Goal: Task Accomplishment & Management: Manage account settings

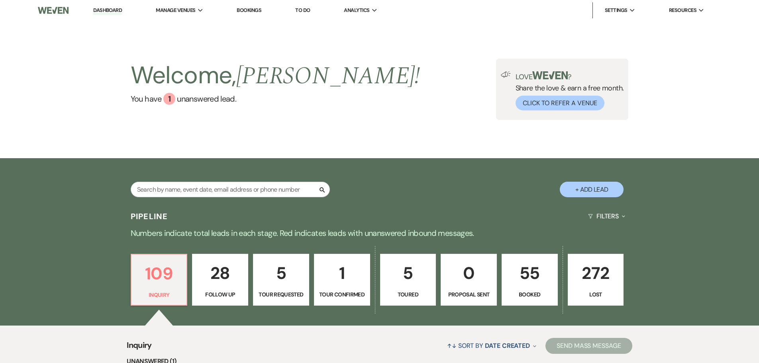
click at [587, 189] on button "+ Add Lead" at bounding box center [592, 190] width 64 height 16
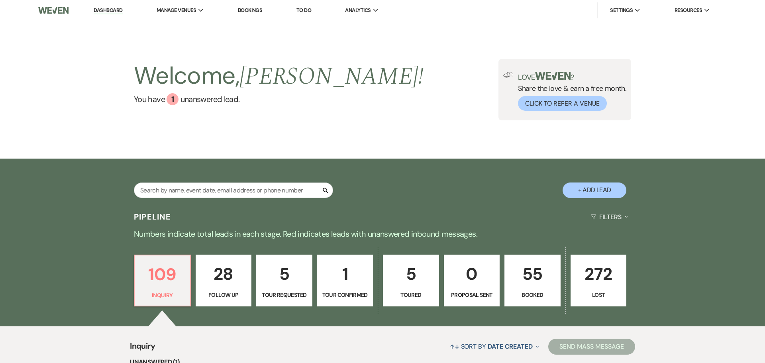
select select "799"
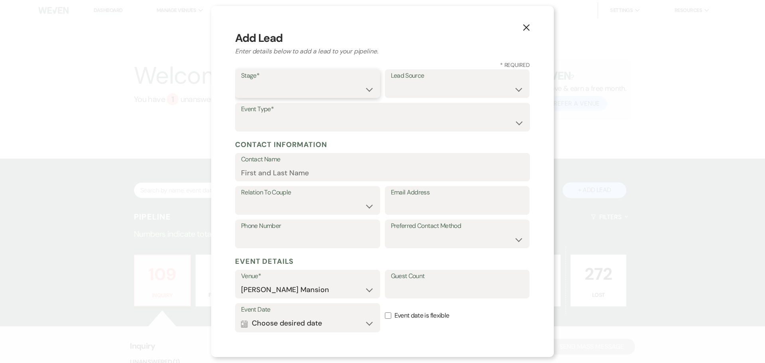
click at [366, 92] on select "Inquiry Follow Up Tour Requested Tour Confirmed Toured Proposal Sent Booked Lost" at bounding box center [307, 90] width 133 height 16
select select "1"
click at [241, 82] on select "Inquiry Follow Up Tour Requested Tour Confirmed Toured Proposal Sent Booked Lost" at bounding box center [307, 90] width 133 height 16
click at [457, 85] on select "Weven Venue Website Instagram Facebook Pinterest Google The Knot Wedding Wire H…" at bounding box center [457, 90] width 133 height 16
select select "22"
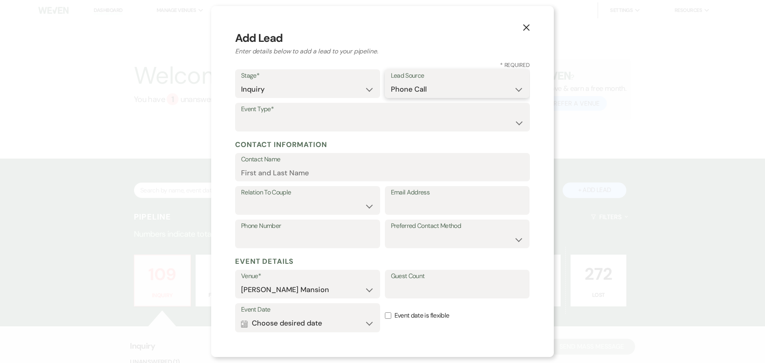
click at [391, 82] on select "Weven Venue Website Instagram Facebook Pinterest Google The Knot Wedding Wire H…" at bounding box center [457, 90] width 133 height 16
click at [257, 121] on select "Wedding Anniversary Party Baby Shower Bachelorette / Bachelor Party Birthday Pa…" at bounding box center [382, 123] width 283 height 16
select select "3"
click at [241, 115] on select "Wedding Anniversary Party Baby Shower Bachelorette / Bachelor Party Birthday Pa…" at bounding box center [382, 123] width 283 height 16
click at [257, 167] on input "Contact Name" at bounding box center [382, 173] width 283 height 16
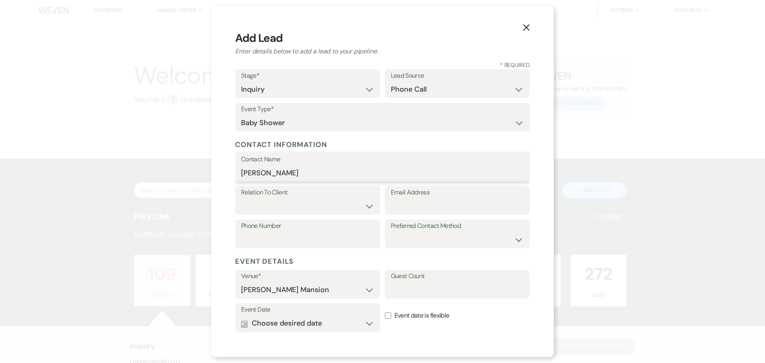
type input "[PERSON_NAME]"
click at [363, 203] on select "Client Event Planner Parent of Client Family Member Friend Other" at bounding box center [307, 206] width 133 height 16
select select "4"
click at [241, 198] on select "Client Event Planner Parent of Client Family Member Friend Other" at bounding box center [307, 206] width 133 height 16
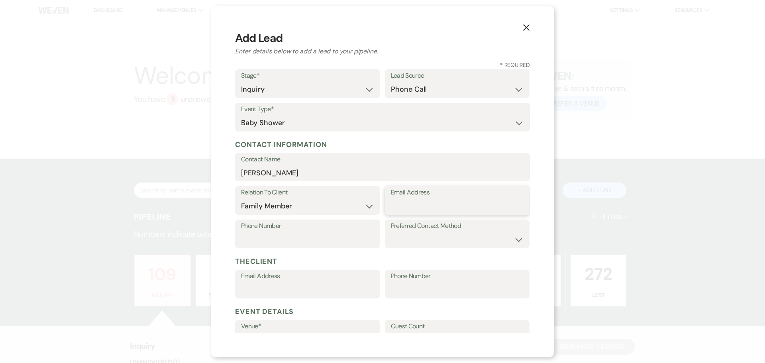
click at [426, 205] on input "Email Address" at bounding box center [457, 206] width 133 height 16
type input "[EMAIL_ADDRESS][DOMAIN_NAME]"
click at [441, 238] on select "Email Phone Text" at bounding box center [457, 240] width 133 height 16
select select "email"
click at [391, 232] on select "Email Phone Text" at bounding box center [457, 240] width 133 height 16
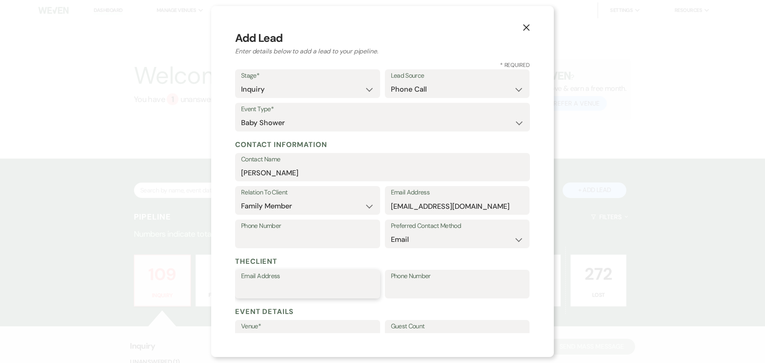
click at [312, 290] on input "Email Address" at bounding box center [307, 290] width 133 height 16
click at [421, 259] on h5 "The Client" at bounding box center [382, 261] width 295 height 12
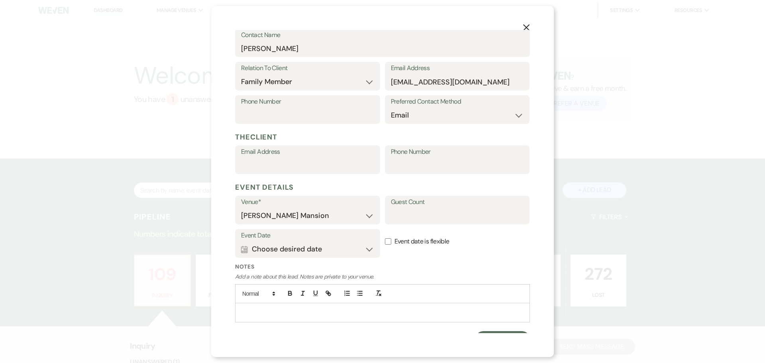
scroll to position [138, 0]
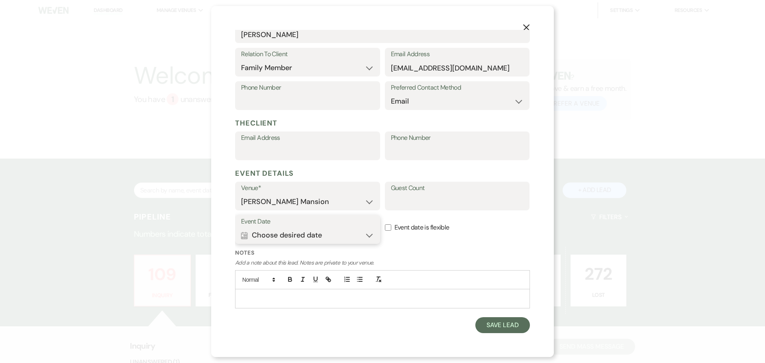
click at [366, 235] on button "Calendar Choose desired date Expand" at bounding box center [307, 235] width 133 height 16
click at [263, 277] on div "Previous" at bounding box center [265, 280] width 13 height 13
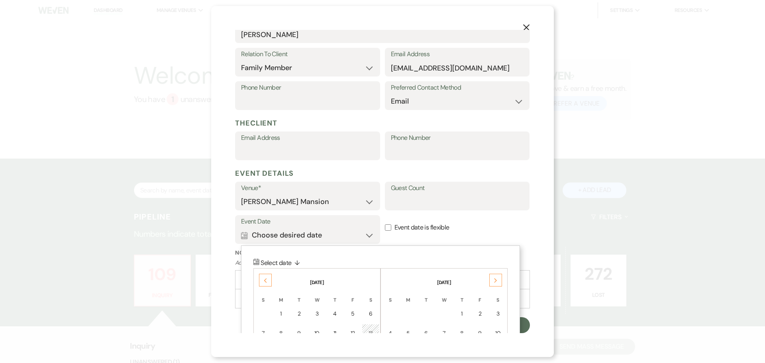
click at [268, 279] on div "Previous" at bounding box center [265, 280] width 13 height 13
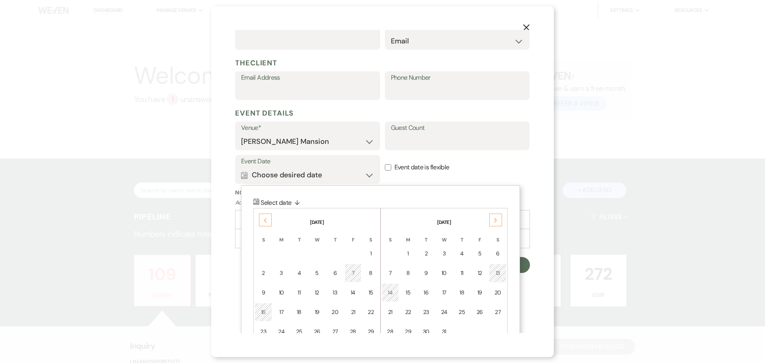
scroll to position [218, 0]
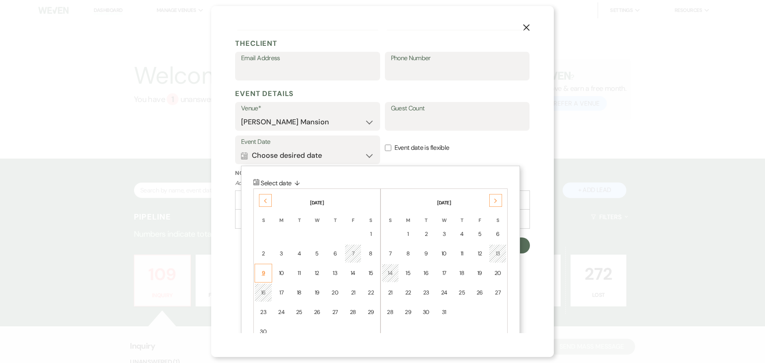
click at [261, 271] on div "9" at bounding box center [263, 273] width 7 height 8
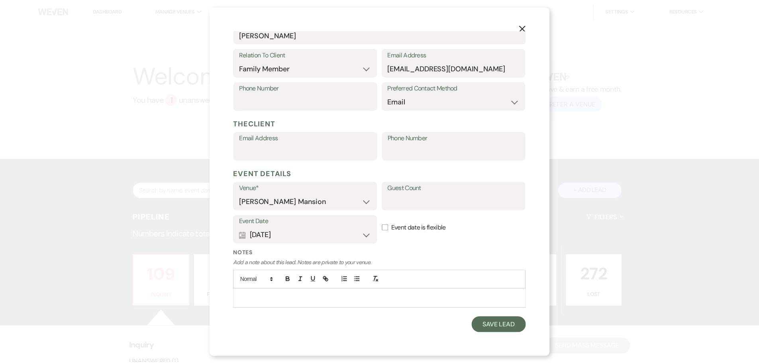
scroll to position [138, 0]
click at [386, 229] on input "Event date is flexible" at bounding box center [388, 227] width 6 height 6
checkbox input "true"
click at [490, 326] on button "Save Lead" at bounding box center [502, 325] width 55 height 16
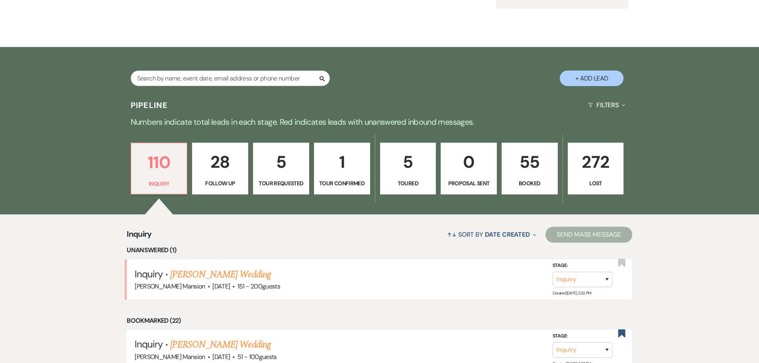
scroll to position [120, 0]
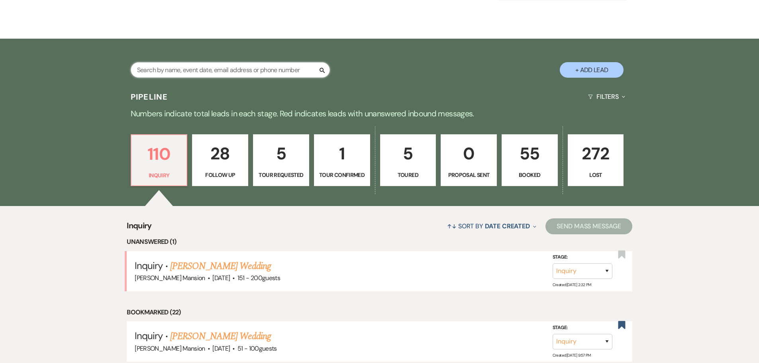
click at [189, 69] on input "text" at bounding box center [230, 70] width 199 height 16
type input "de"
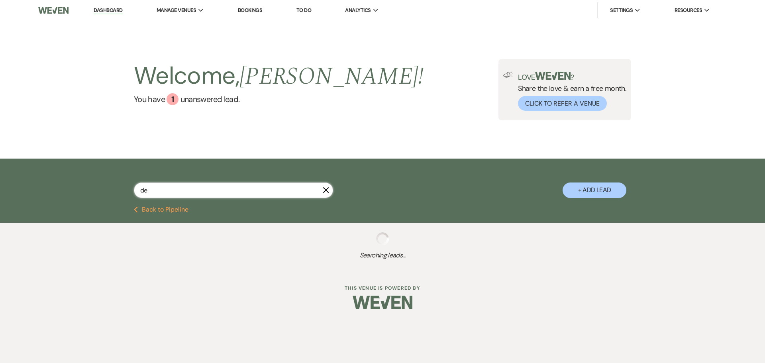
select select "8"
select select "4"
select select "8"
select select "2"
select select "8"
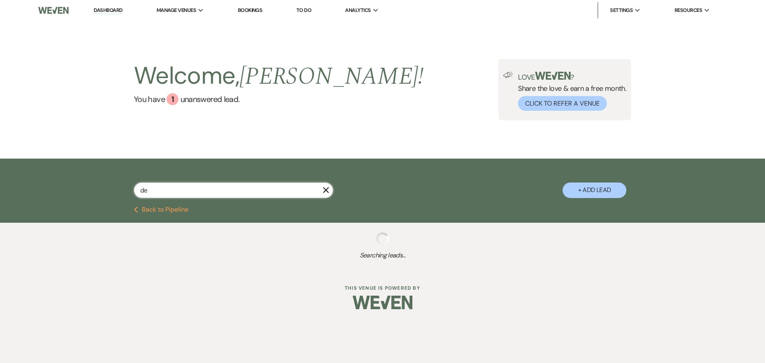
select select "4"
select select "9"
select select "8"
select select "2"
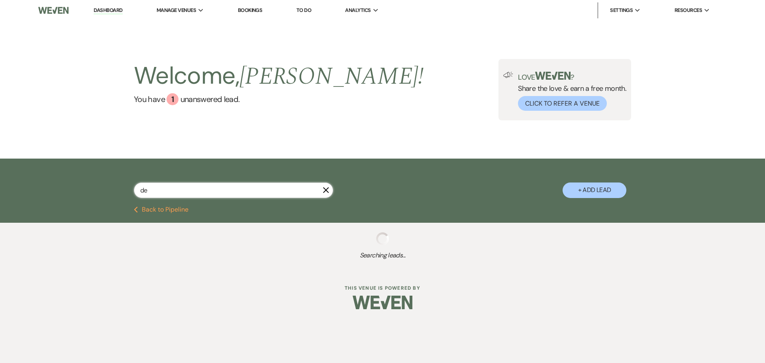
select select "9"
select select "8"
select select "6"
select select "8"
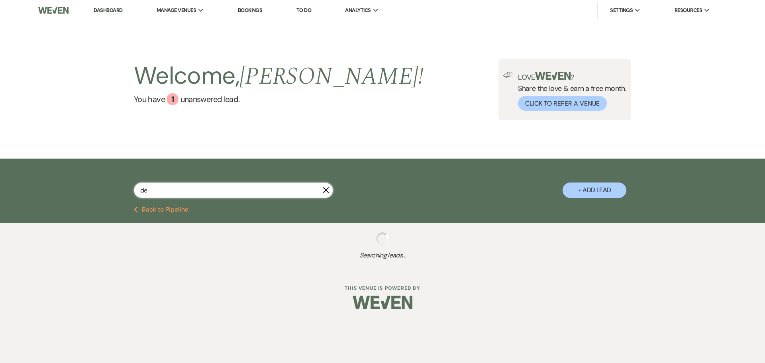
select select "5"
select select "8"
select select "5"
select select "9"
select select "8"
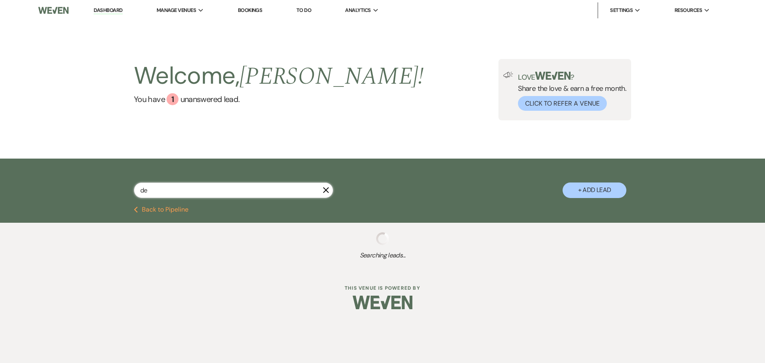
select select "5"
select select "8"
select select "5"
select select "8"
select select "5"
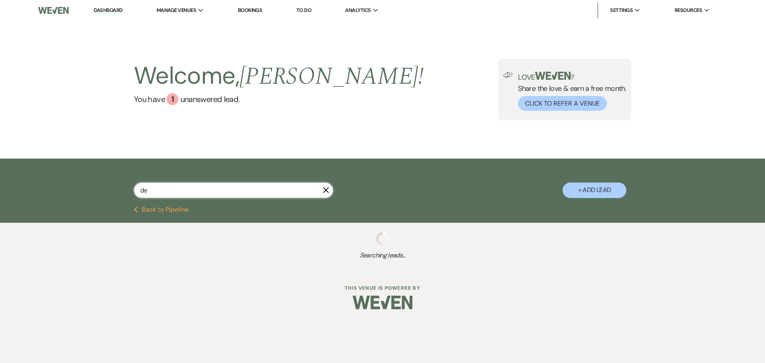
select select "8"
select select "5"
select select "8"
select select "5"
select select "8"
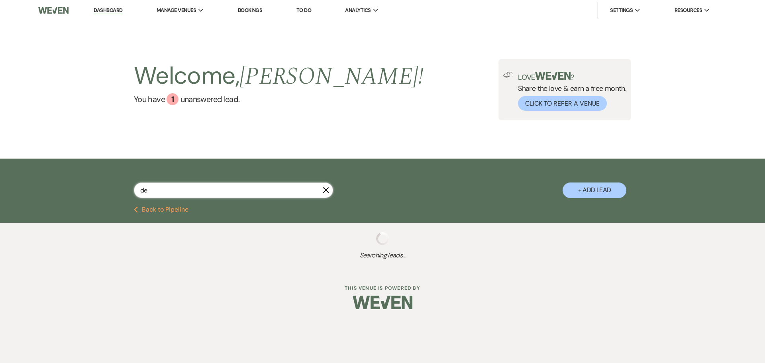
select select "5"
select select "8"
select select "5"
select select "8"
select select "5"
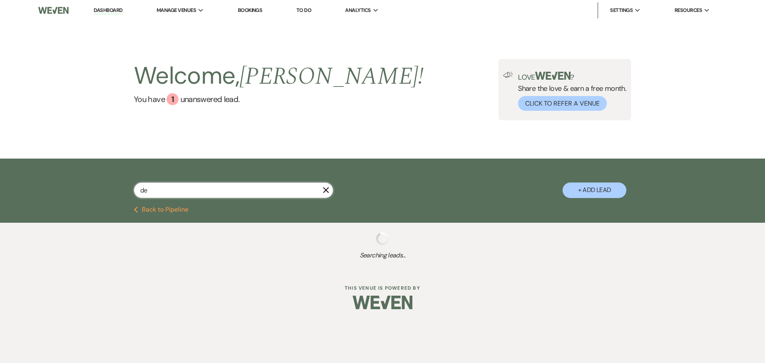
select select "8"
select select "6"
select select "8"
select select "4"
select select "8"
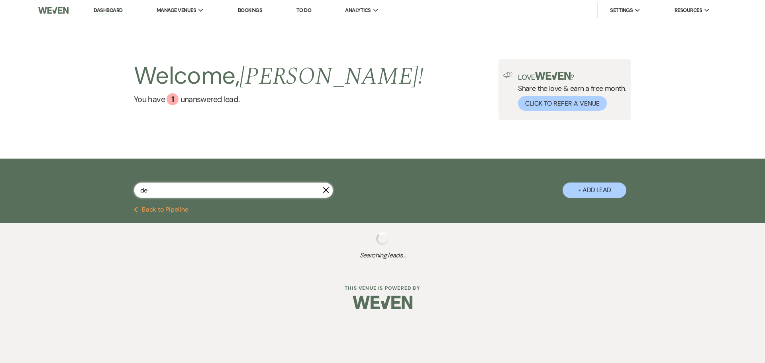
select select "6"
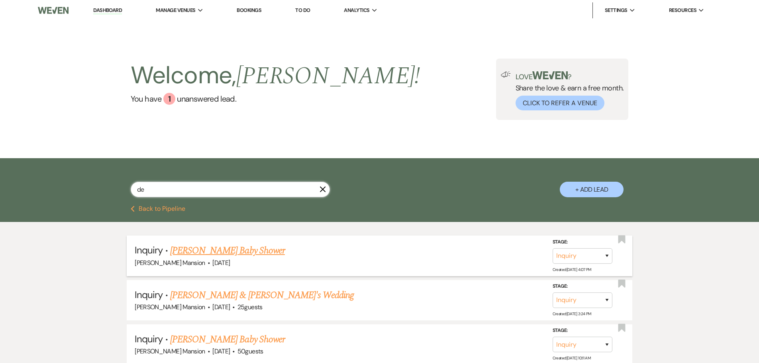
type input "de"
click at [206, 249] on link "[PERSON_NAME] Baby Shower" at bounding box center [227, 251] width 115 height 14
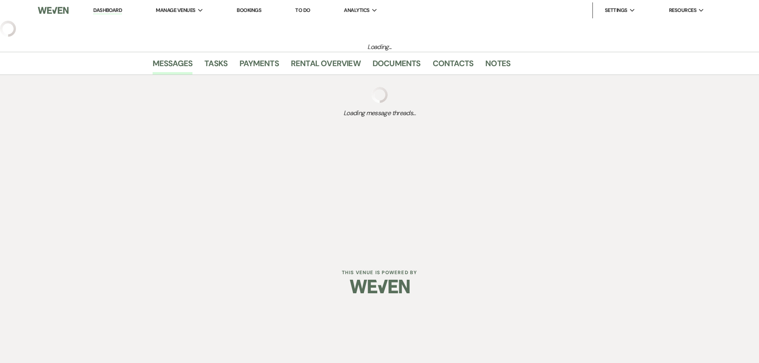
select select "22"
select select "3"
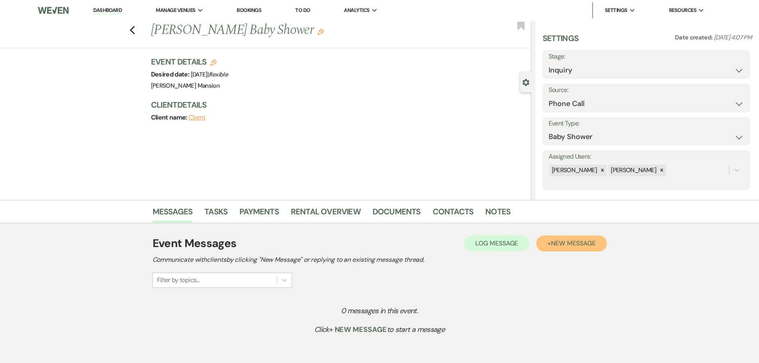
click at [590, 247] on button "+ New Message" at bounding box center [571, 244] width 70 height 16
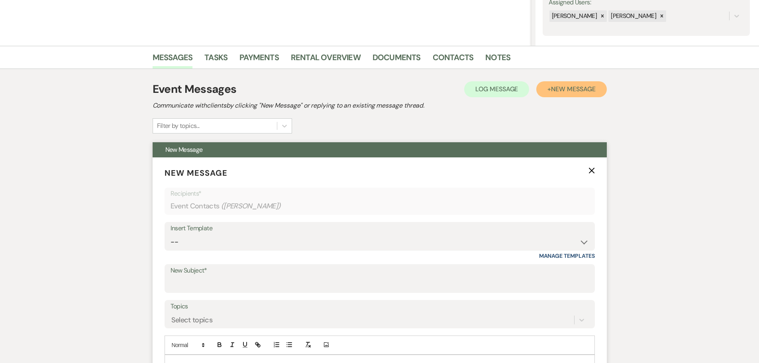
scroll to position [159, 0]
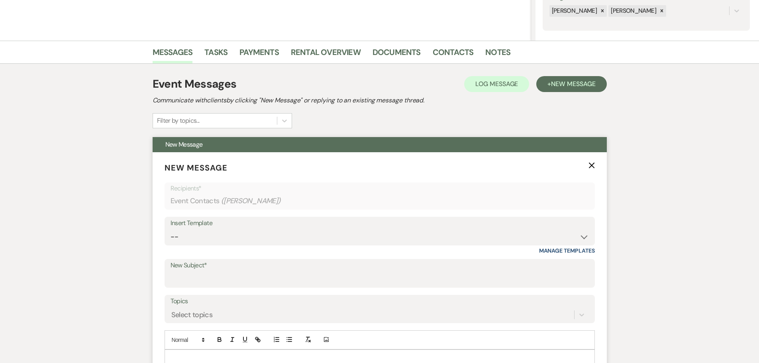
click at [232, 225] on div "Insert Template" at bounding box center [380, 224] width 418 height 12
click at [581, 241] on select "-- Initial Inquiry Response Tour Request Response Follow Up Contract (Pre-Booke…" at bounding box center [380, 237] width 418 height 16
select select "4240"
click at [171, 229] on select "-- Initial Inquiry Response Tour Request Response Follow Up Contract (Pre-Booke…" at bounding box center [380, 237] width 418 height 16
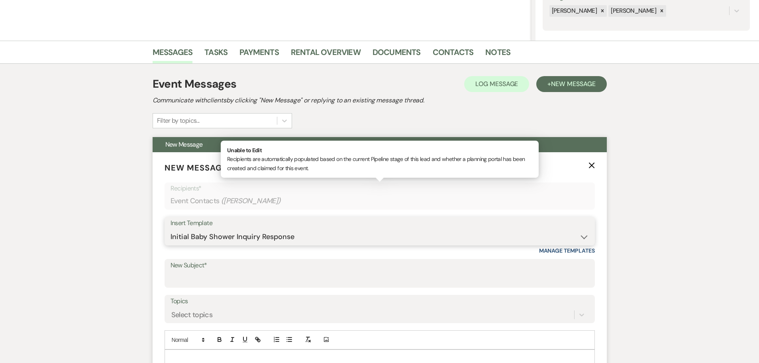
type input "Congratulations from [PERSON_NAME][GEOGRAPHIC_DATA]"
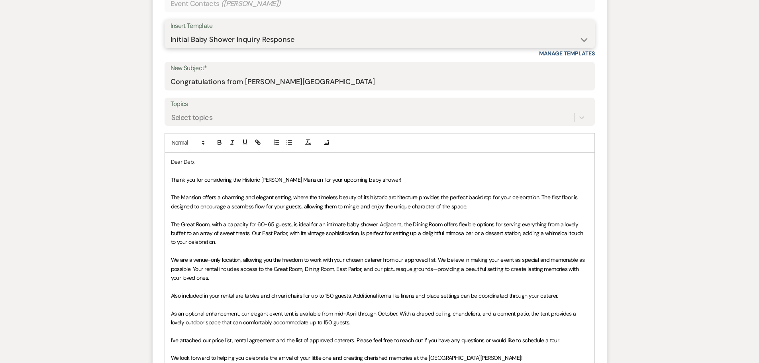
scroll to position [359, 0]
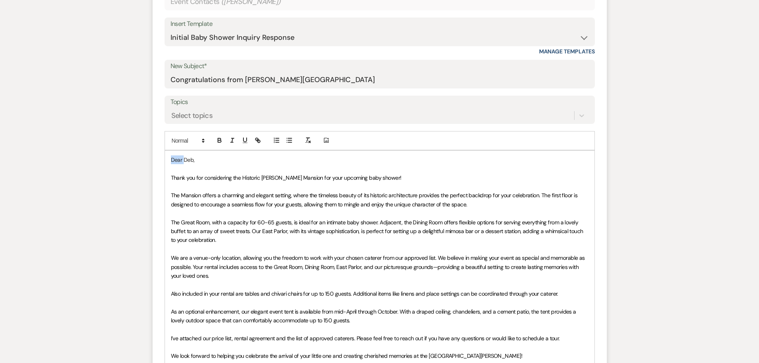
drag, startPoint x: 183, startPoint y: 161, endPoint x: 156, endPoint y: 159, distance: 26.8
click at [156, 159] on form "New Message X Draft saved! Recipients* Event Contacts ( [PERSON_NAME] ) Insert …" at bounding box center [380, 237] width 454 height 569
click at [196, 178] on span "Thank you for considering the Historic [PERSON_NAME] Mansion for your upcoming …" at bounding box center [286, 177] width 231 height 7
click at [173, 178] on span "Thank you for considering the Historic [PERSON_NAME] Mansion for your upcoming …" at bounding box center [286, 177] width 231 height 7
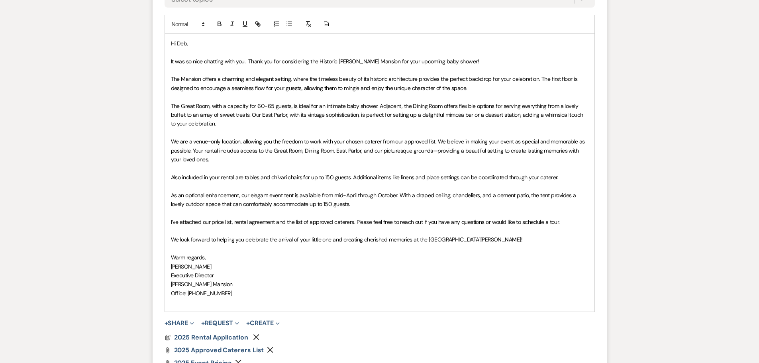
scroll to position [478, 0]
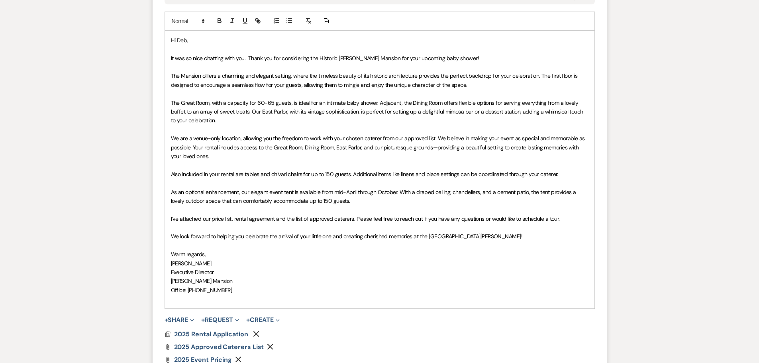
drag, startPoint x: 364, startPoint y: 201, endPoint x: 169, endPoint y: 184, distance: 196.1
click at [169, 184] on div "Hi Deb, It was so nice chatting with you. Thank you for considering the Histori…" at bounding box center [380, 169] width 430 height 277
click at [190, 217] on span "I’ve attached our price list, rental agreement and the list of approved caterer…" at bounding box center [365, 218] width 389 height 7
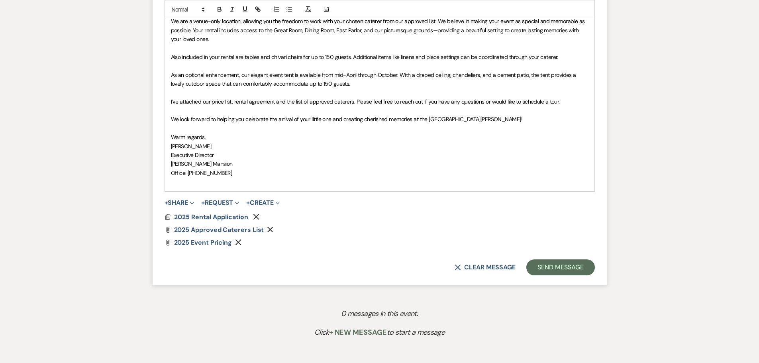
scroll to position [598, 0]
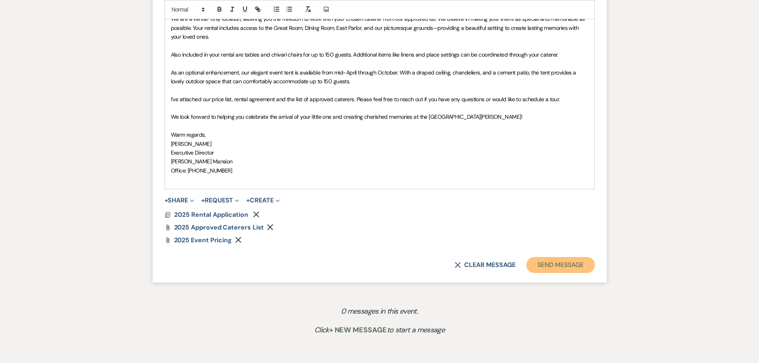
click at [566, 267] on button "Send Message" at bounding box center [560, 265] width 68 height 16
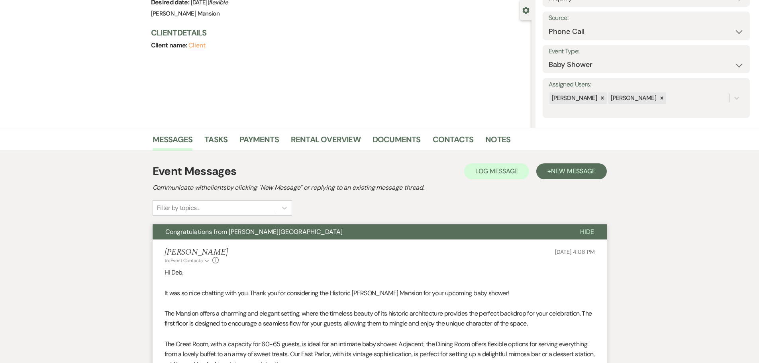
scroll to position [0, 0]
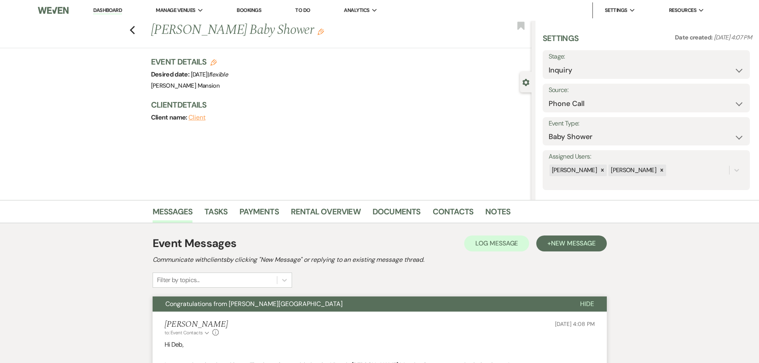
click at [106, 10] on link "Dashboard" at bounding box center [107, 11] width 29 height 8
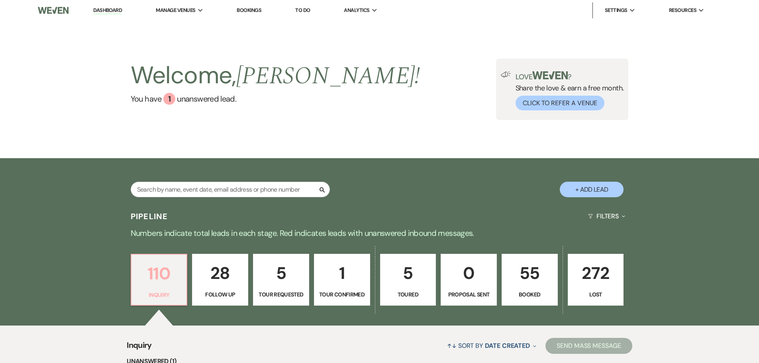
click at [169, 285] on p "110" at bounding box center [159, 273] width 46 height 27
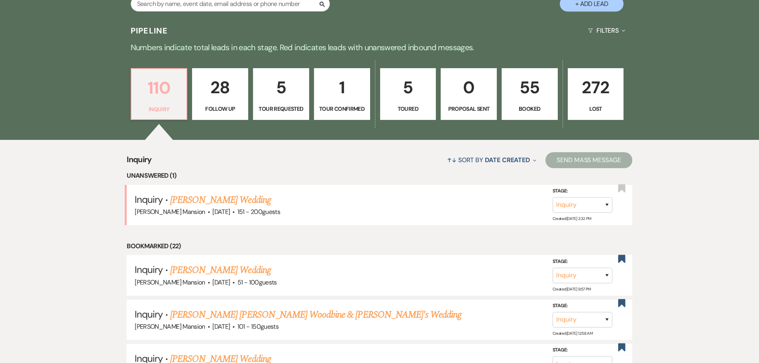
scroll to position [199, 0]
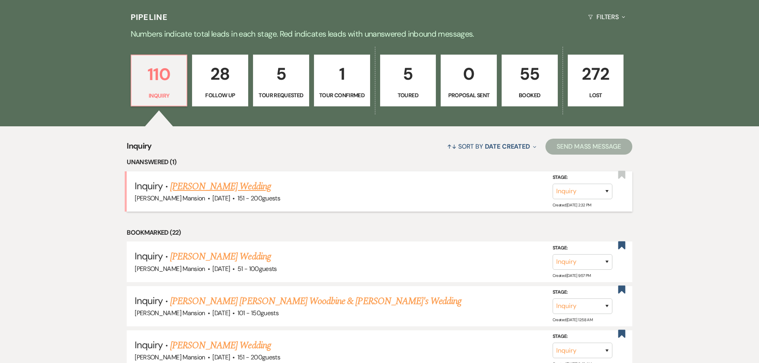
click at [210, 189] on link "[PERSON_NAME] Wedding" at bounding box center [220, 186] width 101 height 14
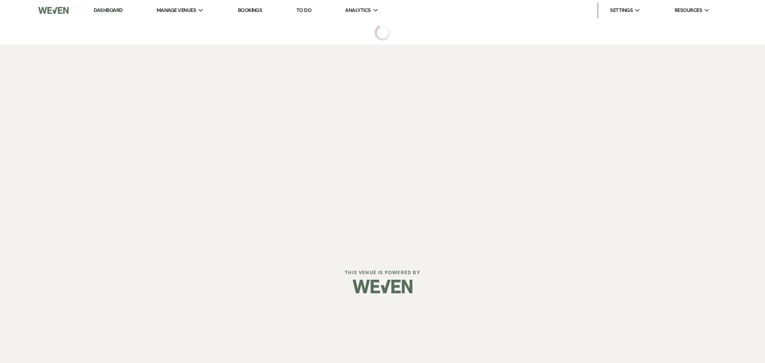
select select "2"
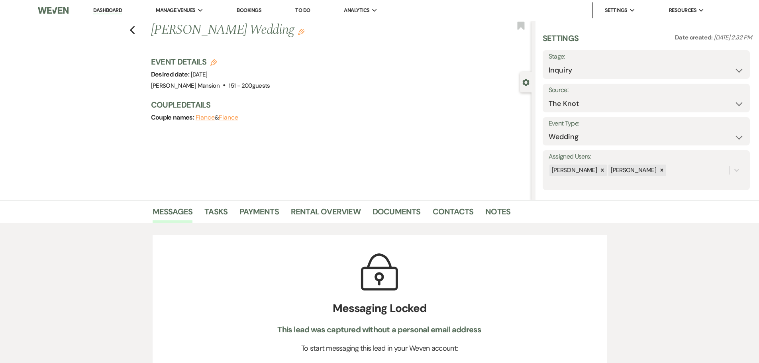
click at [116, 10] on link "Dashboard" at bounding box center [107, 11] width 29 height 8
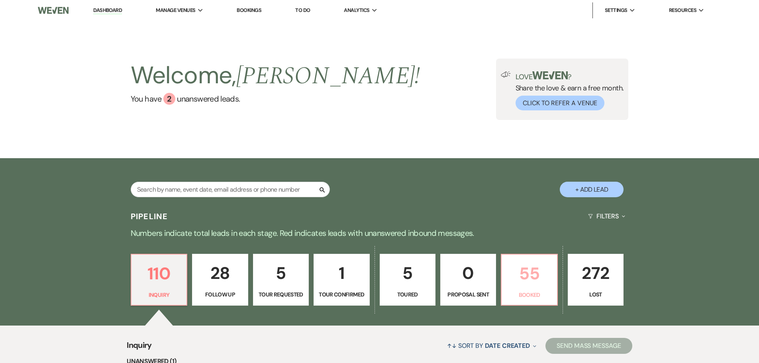
click at [536, 283] on p "55" at bounding box center [529, 273] width 45 height 27
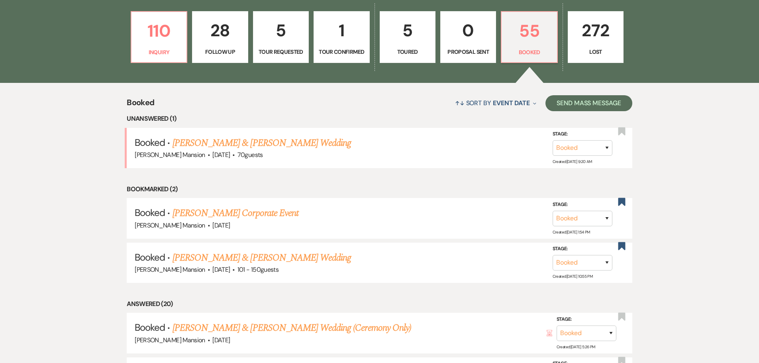
scroll to position [300, 0]
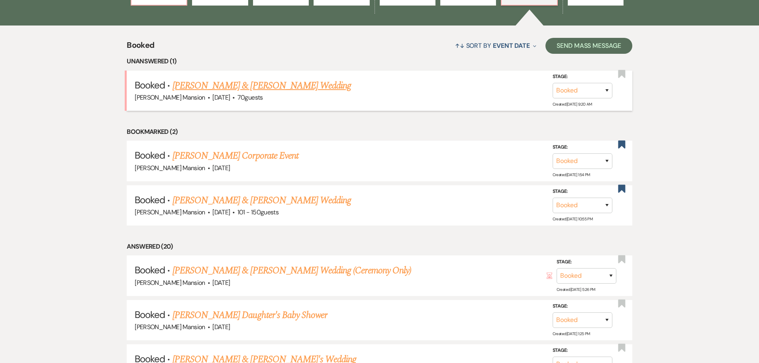
click at [233, 98] on span "·" at bounding box center [233, 98] width 2 height 0
click at [233, 85] on link "[PERSON_NAME] & [PERSON_NAME] Wedding" at bounding box center [262, 86] width 179 height 14
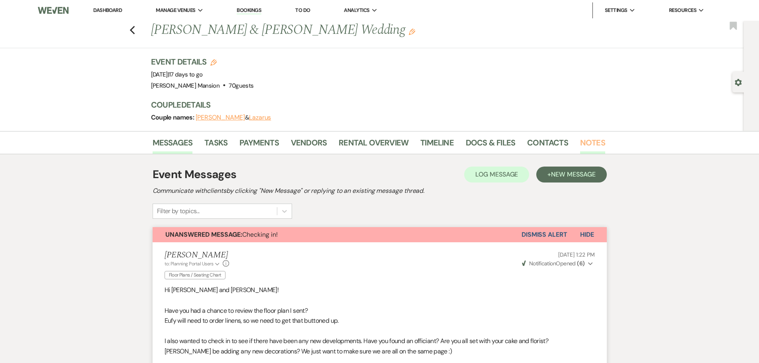
click at [589, 143] on link "Notes" at bounding box center [592, 145] width 25 height 18
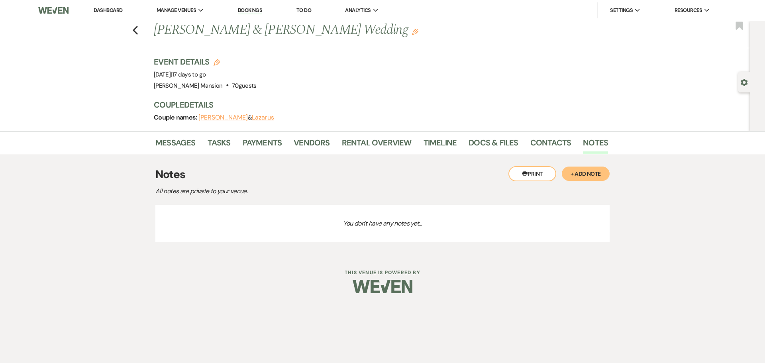
click at [579, 172] on button "+ Add Note" at bounding box center [586, 174] width 48 height 14
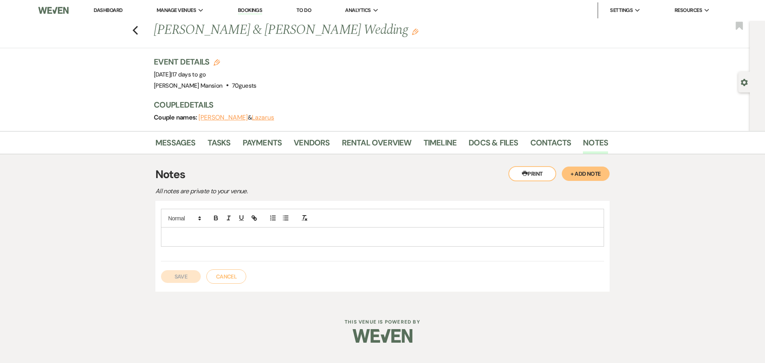
click at [249, 233] on p at bounding box center [382, 236] width 430 height 9
click at [182, 277] on button "Save" at bounding box center [181, 276] width 40 height 13
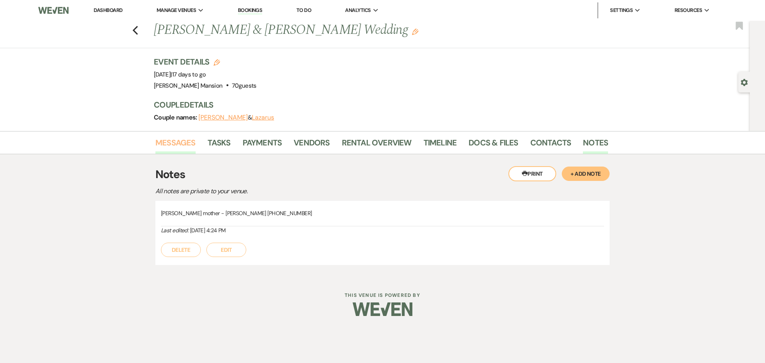
click at [181, 141] on link "Messages" at bounding box center [175, 145] width 40 height 18
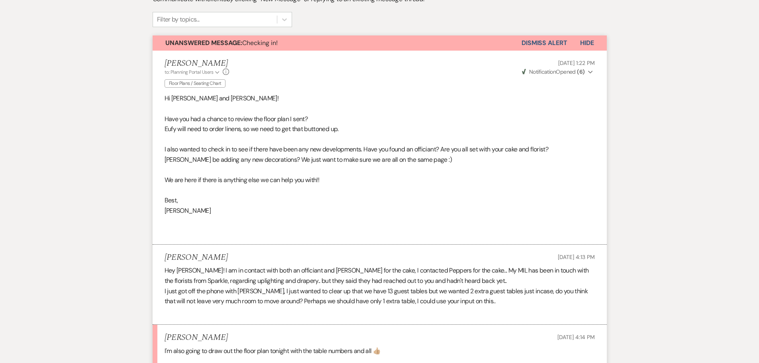
scroll to position [199, 0]
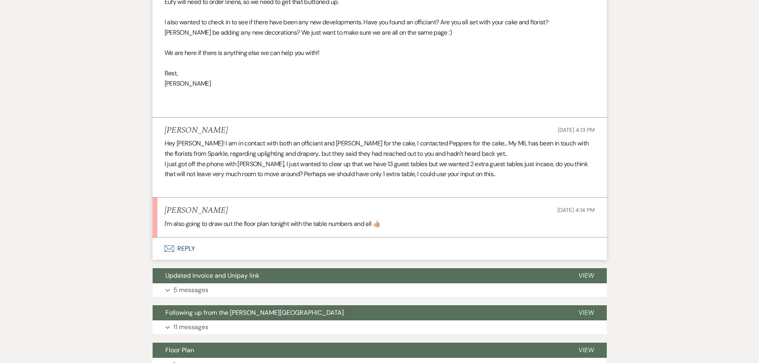
click at [172, 247] on use "button" at bounding box center [169, 248] width 10 height 6
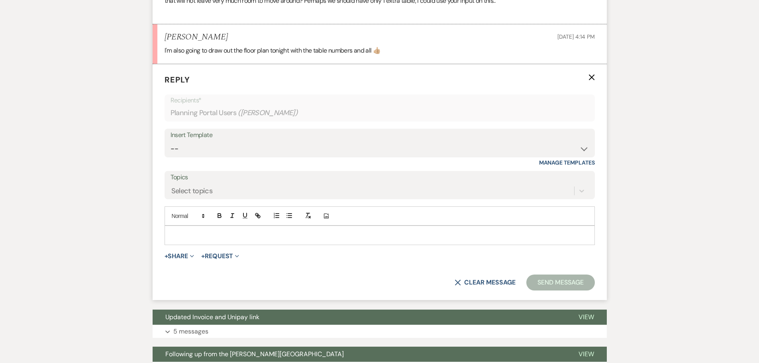
scroll to position [493, 0]
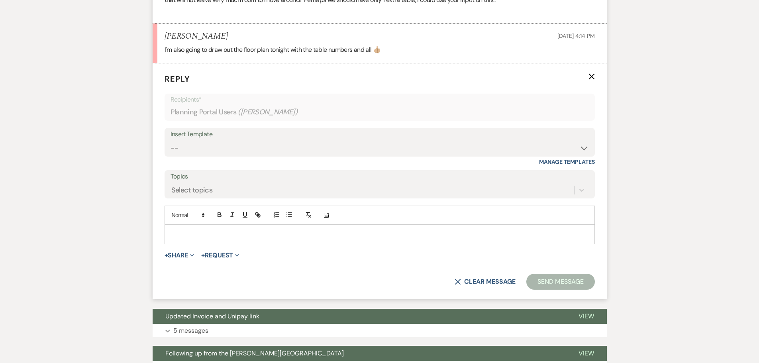
click at [204, 234] on p at bounding box center [380, 234] width 418 height 9
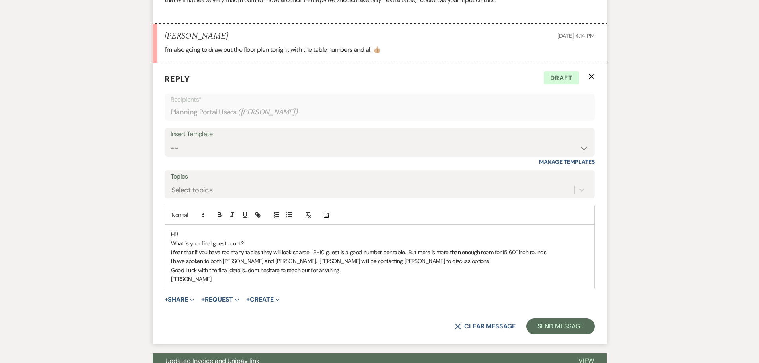
click at [507, 254] on p "I fear that if you have too many tables they will look sparce. 8-10 guest is a …" at bounding box center [380, 252] width 418 height 9
click at [567, 323] on button "Send Message" at bounding box center [560, 326] width 68 height 16
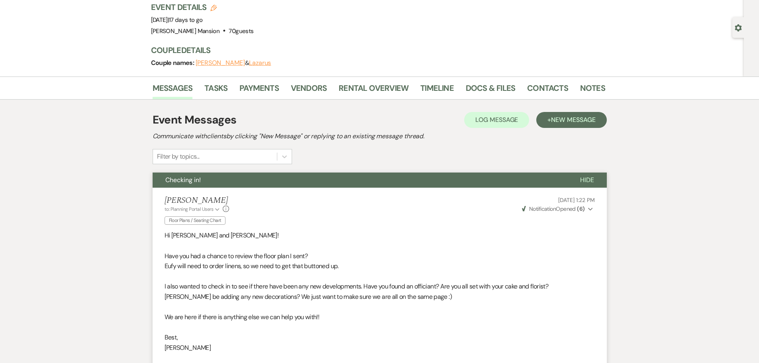
scroll to position [0, 0]
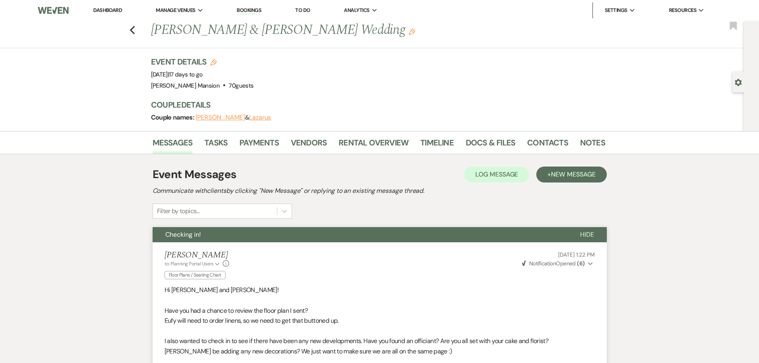
click at [111, 8] on link "Dashboard" at bounding box center [107, 10] width 29 height 7
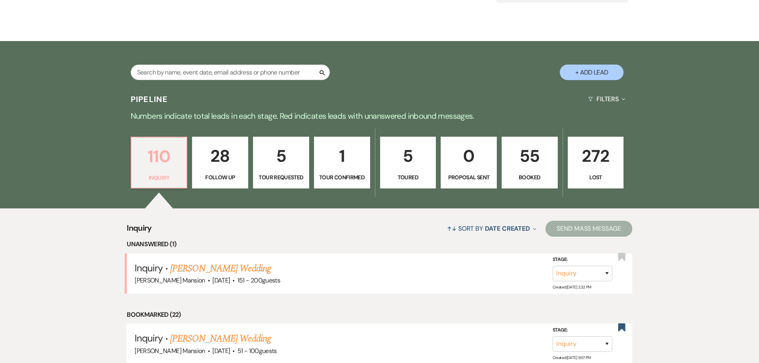
scroll to position [120, 0]
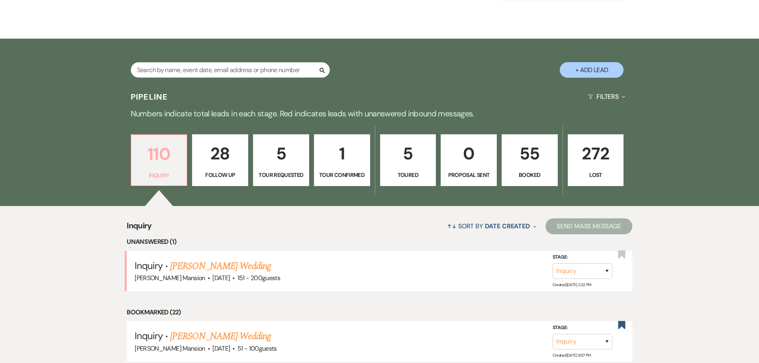
click at [164, 171] on p "Inquiry" at bounding box center [159, 175] width 46 height 9
click at [196, 69] on input "text" at bounding box center [230, 70] width 199 height 16
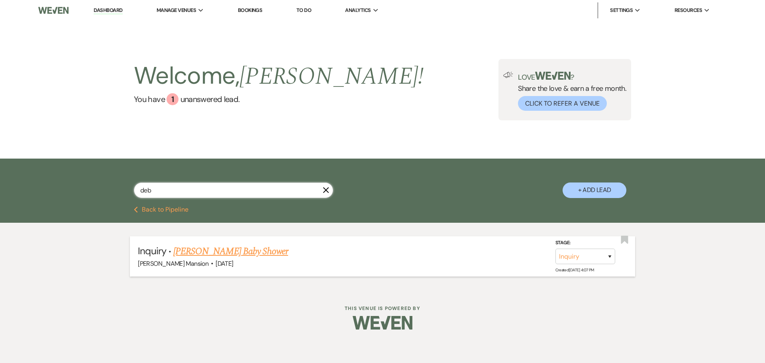
type input "deb"
click at [188, 251] on link "[PERSON_NAME] Baby Shower" at bounding box center [230, 251] width 115 height 14
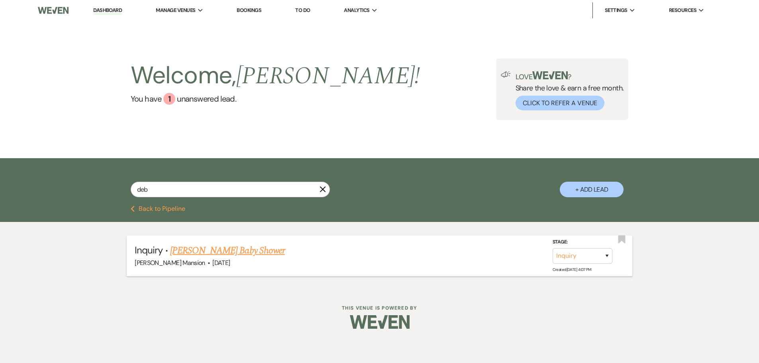
select select "22"
select select "3"
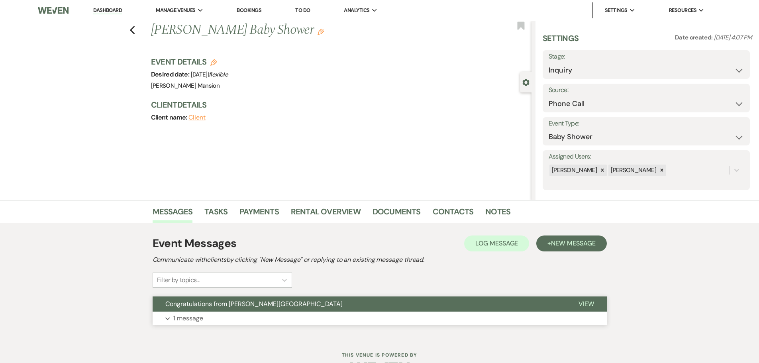
click at [173, 317] on button "Expand 1 message" at bounding box center [380, 319] width 454 height 14
